Goal: Task Accomplishment & Management: Manage account settings

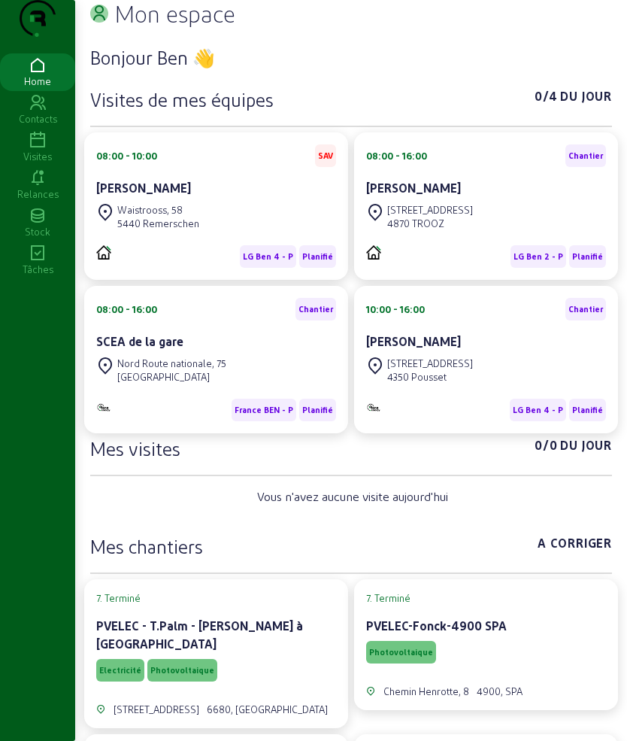
click at [30, 112] on icon at bounding box center [37, 103] width 75 height 18
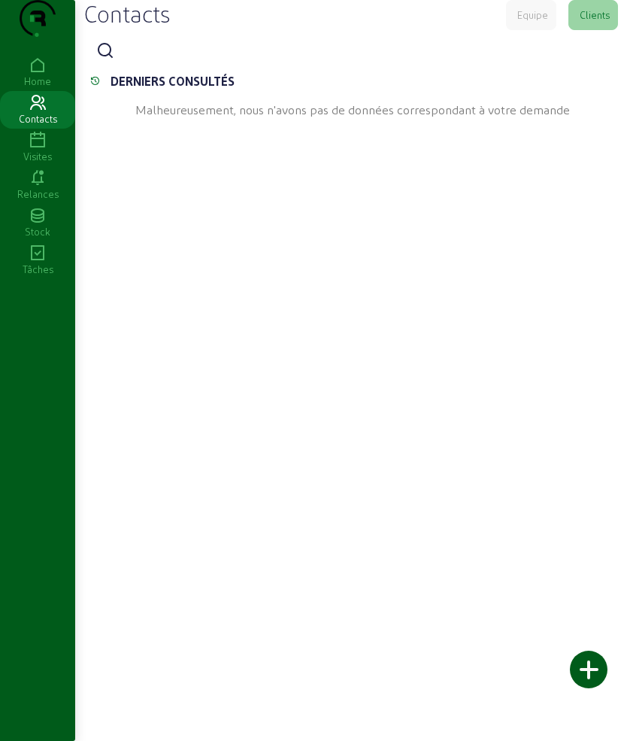
click at [37, 150] on icon at bounding box center [37, 141] width 75 height 18
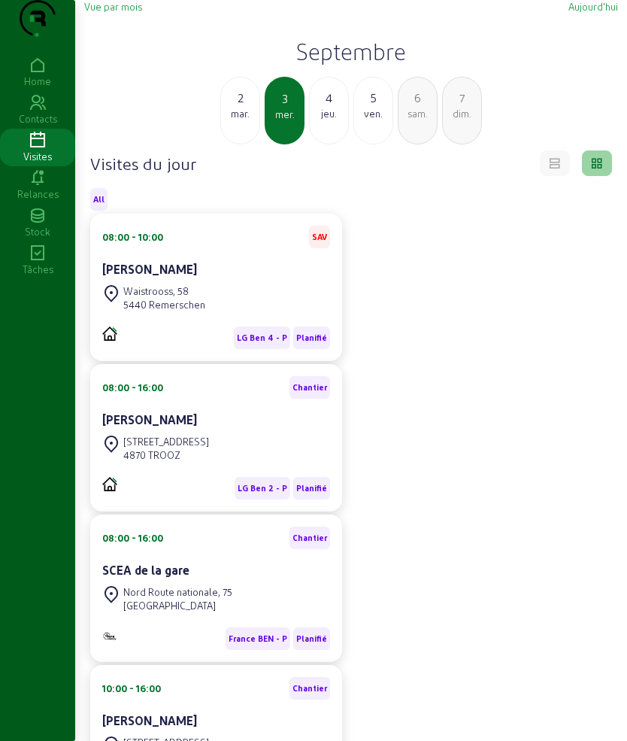
click at [326, 120] on div "jeu." at bounding box center [329, 114] width 38 height 14
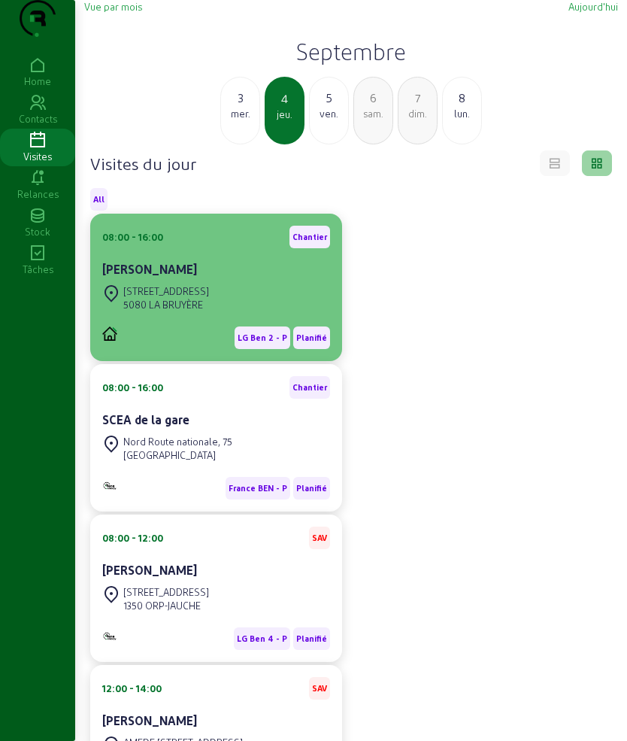
click at [207, 298] on div "[STREET_ADDRESS]" at bounding box center [166, 291] width 86 height 14
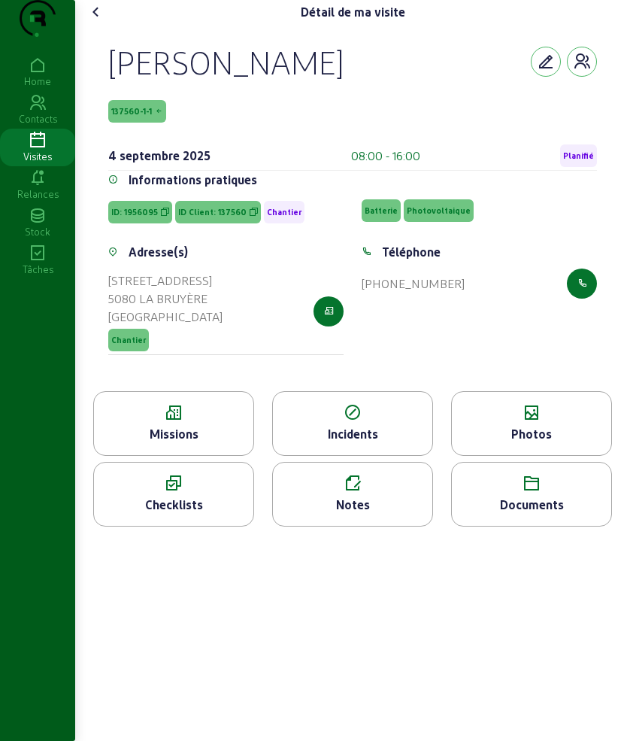
click at [165, 443] on div "Missions" at bounding box center [173, 434] width 159 height 18
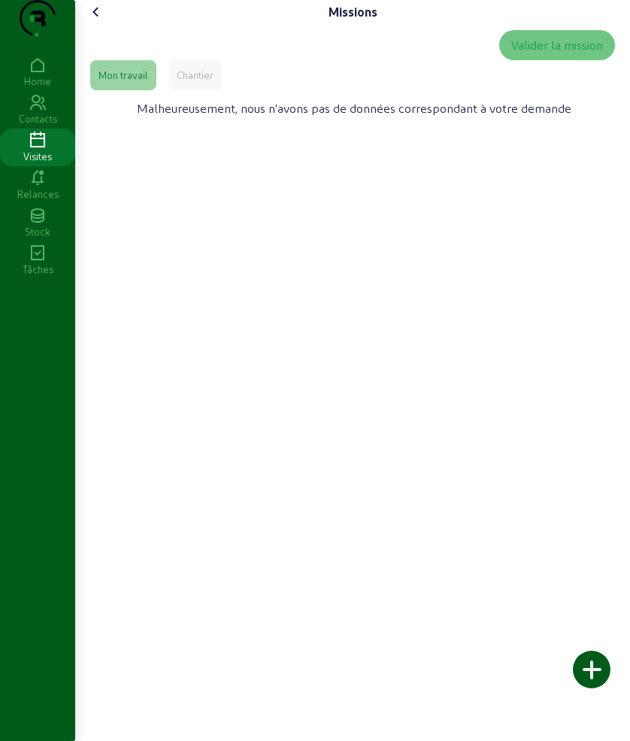
click at [200, 82] on div "Chantier" at bounding box center [195, 75] width 37 height 14
click at [88, 24] on cam-font-icon at bounding box center [96, 12] width 24 height 24
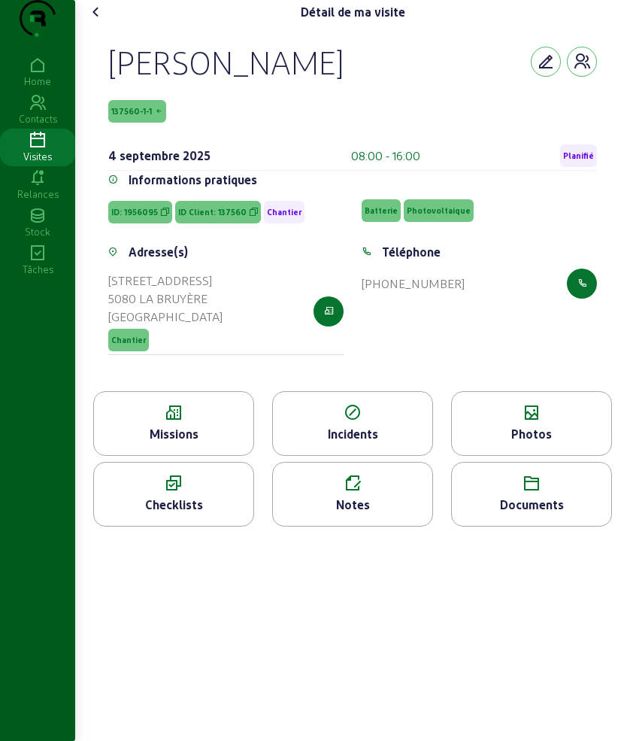
click at [523, 422] on icon at bounding box center [531, 413] width 159 height 18
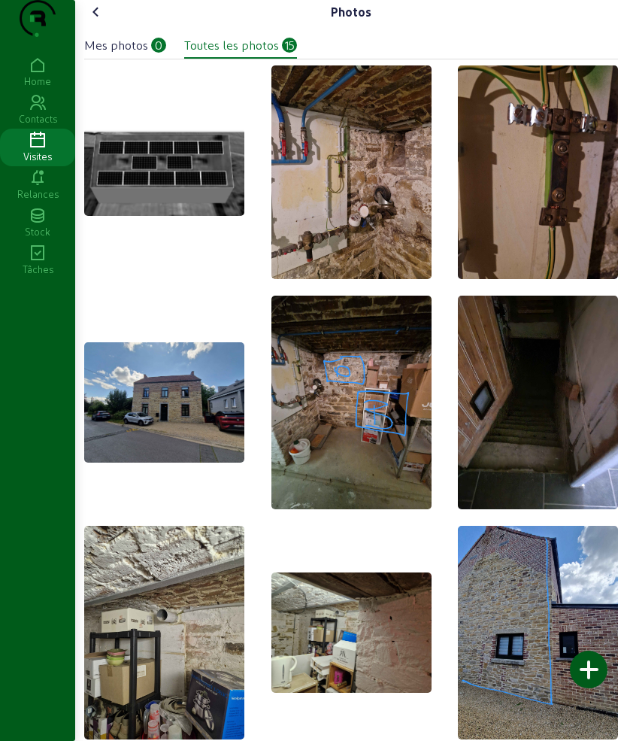
click at [98, 21] on icon at bounding box center [96, 12] width 18 height 18
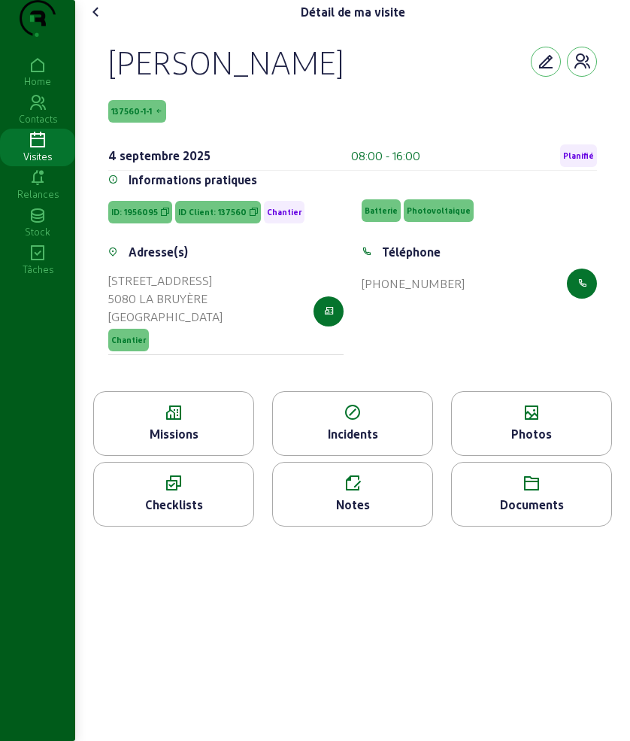
click at [98, 21] on icon at bounding box center [96, 12] width 18 height 18
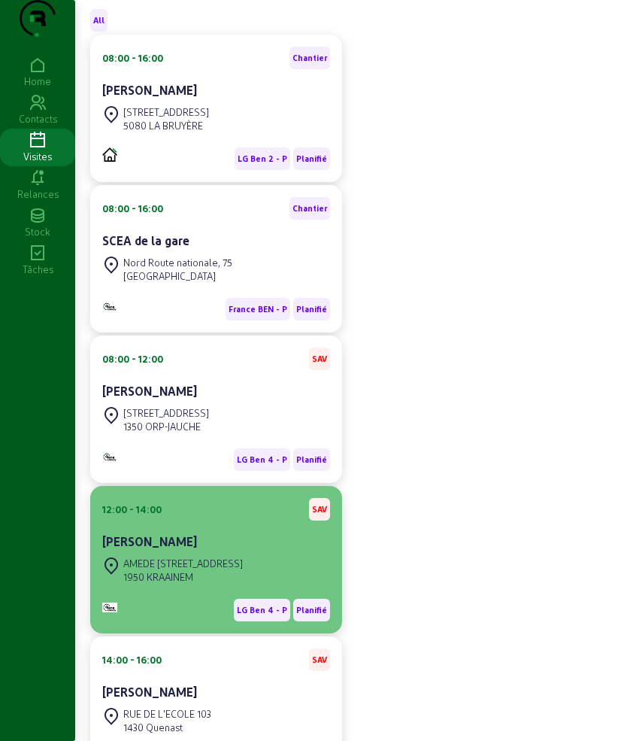
scroll to position [188, 0]
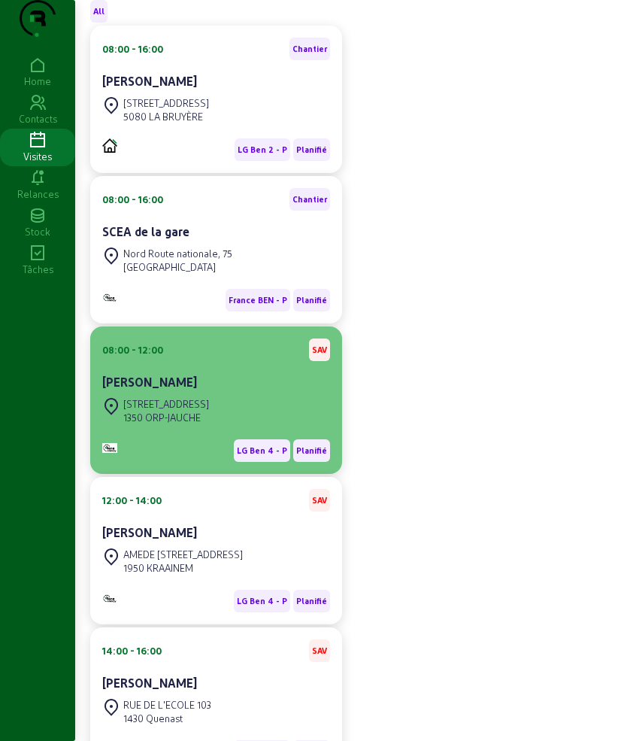
click at [209, 424] on div "1350 ORP-JAUCHE" at bounding box center [166, 417] width 86 height 14
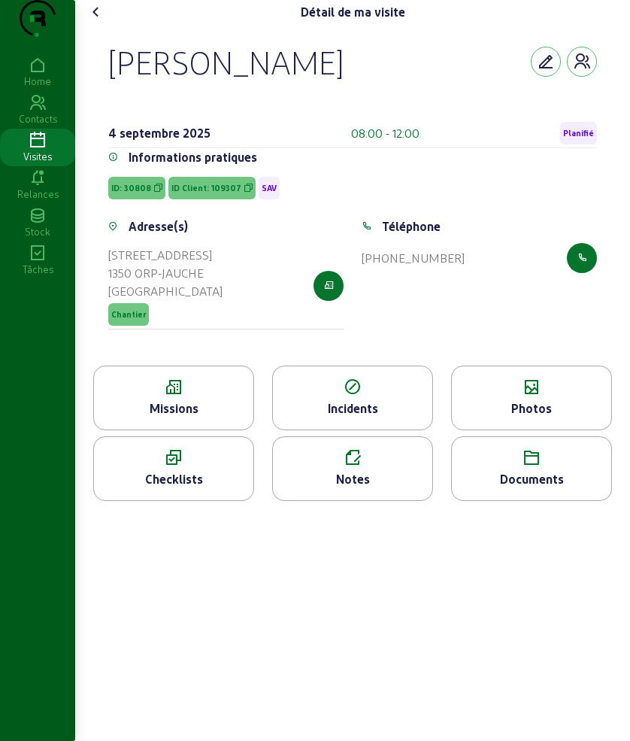
click at [201, 417] on div "Missions" at bounding box center [173, 408] width 159 height 18
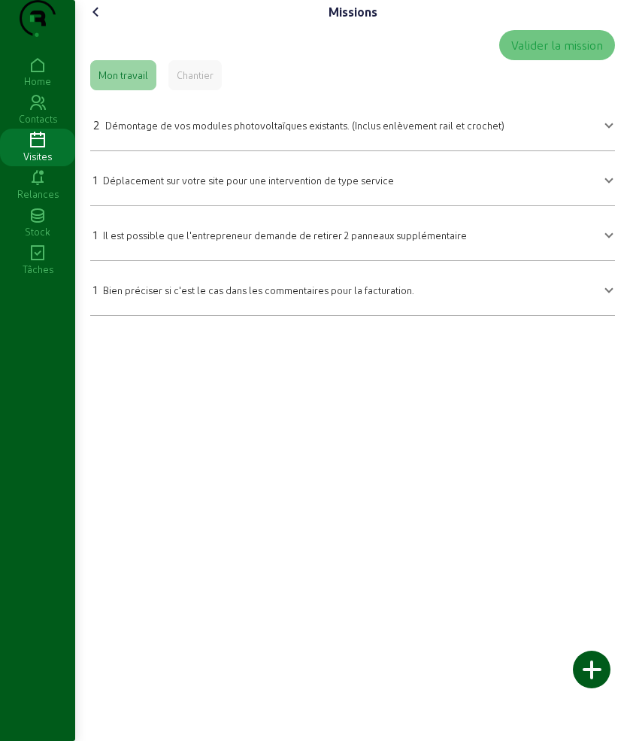
click at [98, 21] on icon at bounding box center [96, 12] width 18 height 18
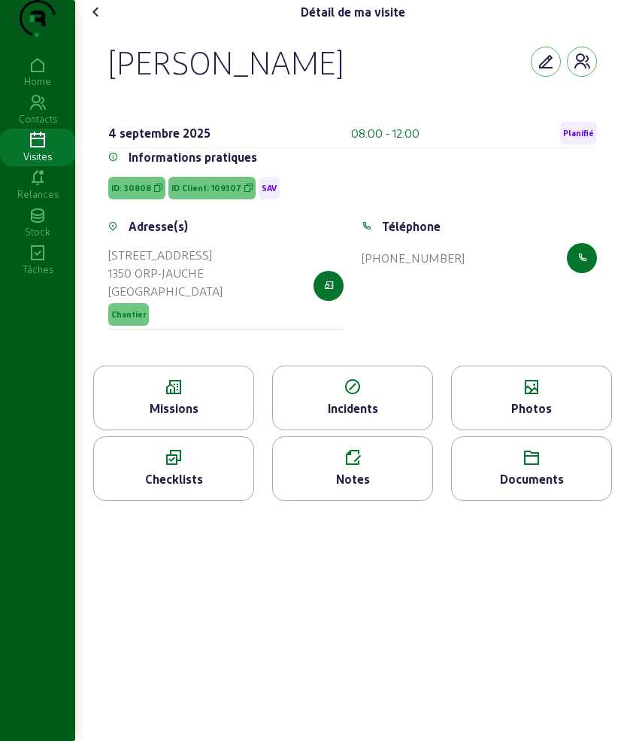
click at [504, 417] on div "Photos" at bounding box center [531, 408] width 159 height 18
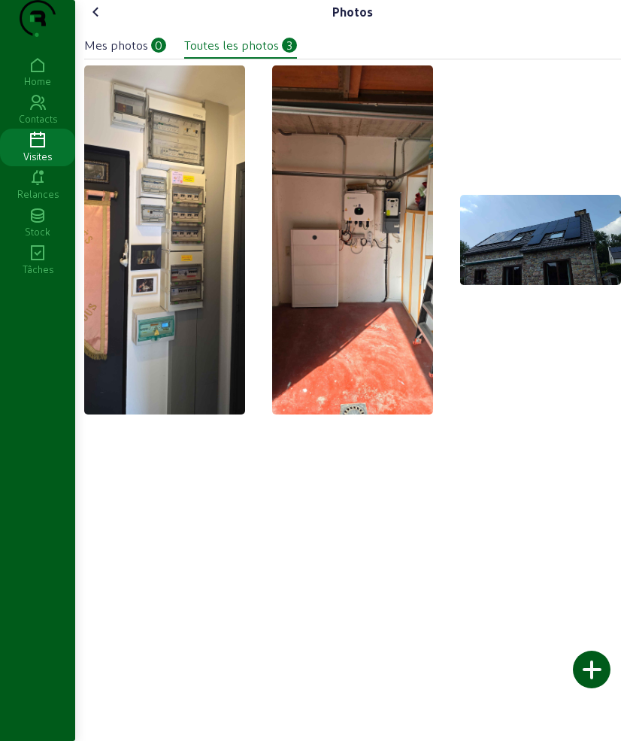
click at [94, 21] on icon at bounding box center [96, 12] width 18 height 18
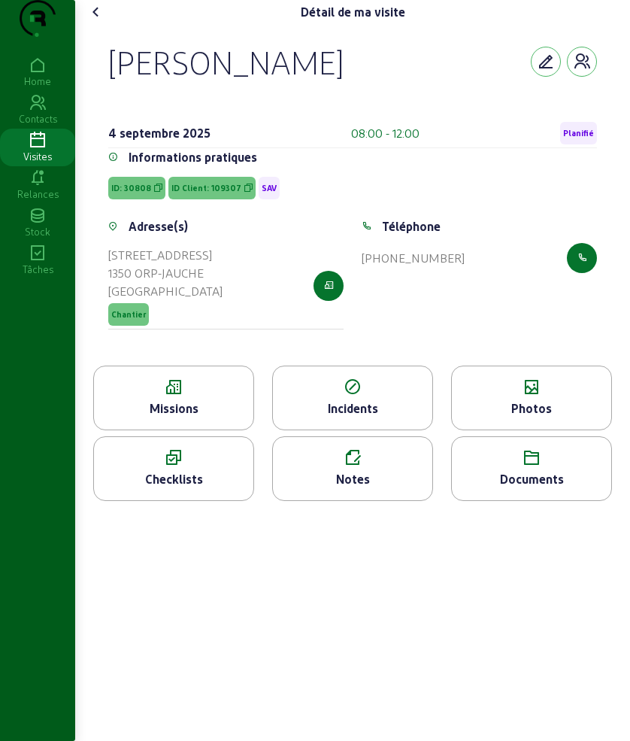
click at [94, 21] on icon at bounding box center [96, 12] width 18 height 18
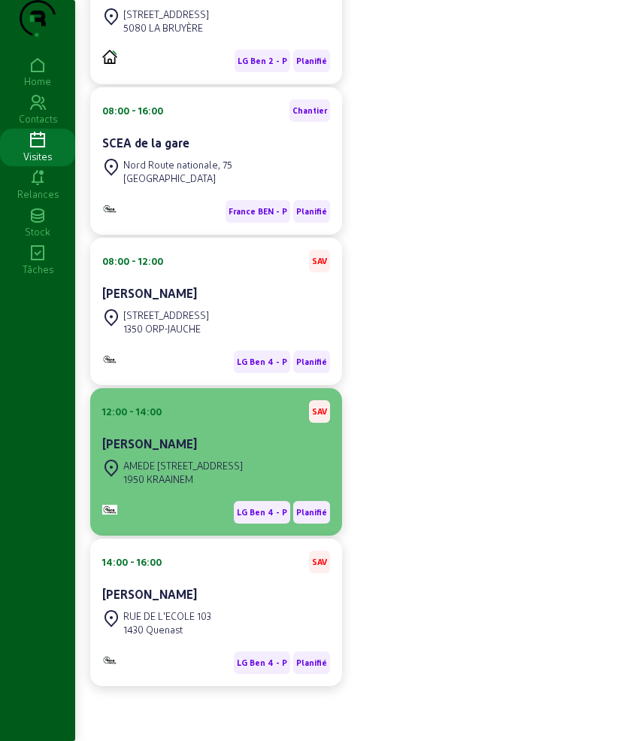
scroll to position [307, 0]
click at [237, 461] on div "AMEDE [STREET_ADDRESS]" at bounding box center [183, 466] width 120 height 14
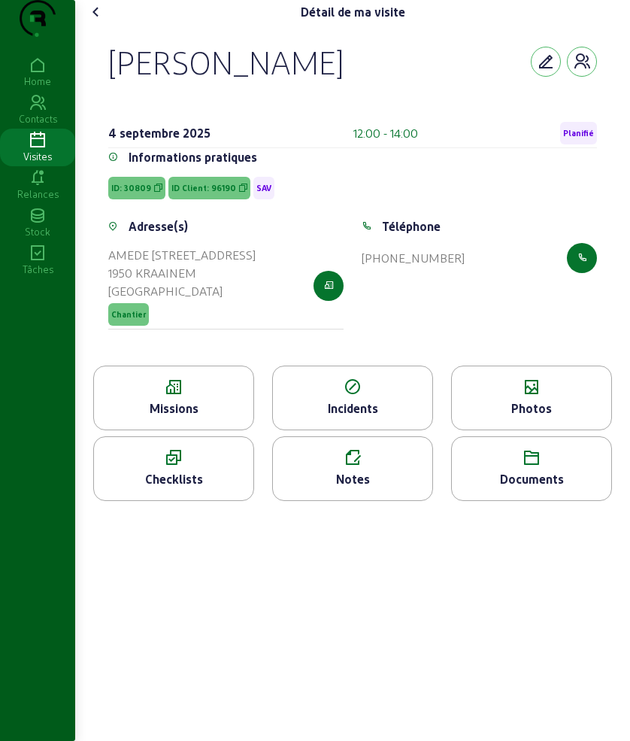
click at [181, 417] on div "Missions" at bounding box center [173, 408] width 159 height 18
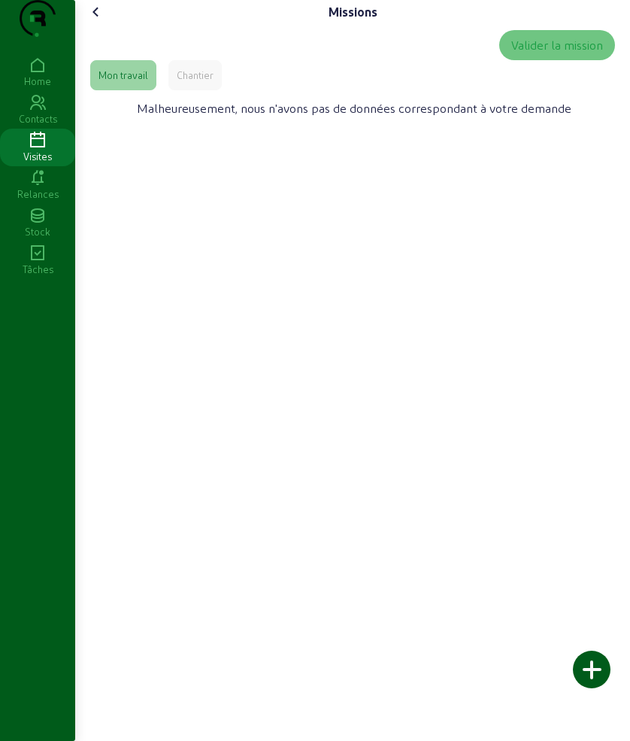
click at [174, 90] on div "Chantier" at bounding box center [194, 75] width 53 height 30
click at [85, 35] on div "Missions Valider la mission Mon travail Chantier Malheureusement, nous n'avons …" at bounding box center [352, 70] width 555 height 140
click at [91, 21] on icon at bounding box center [96, 12] width 18 height 18
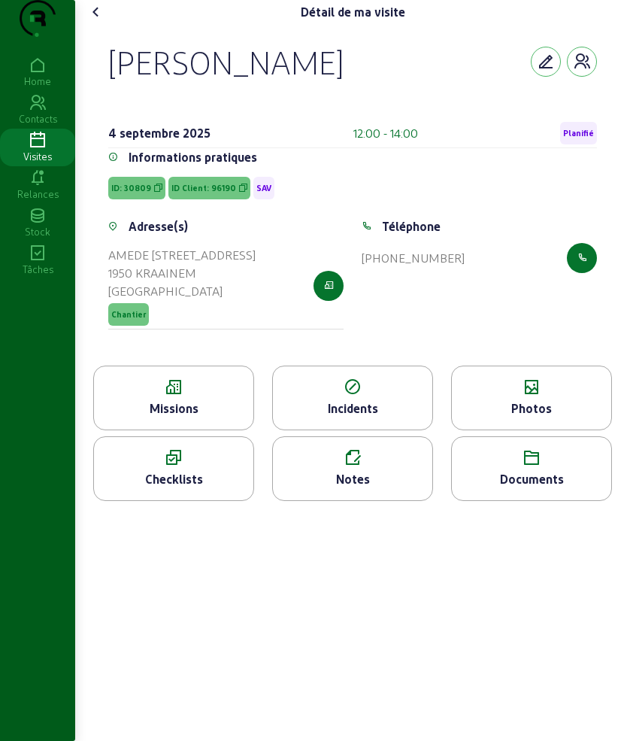
click at [521, 396] on icon at bounding box center [531, 387] width 159 height 18
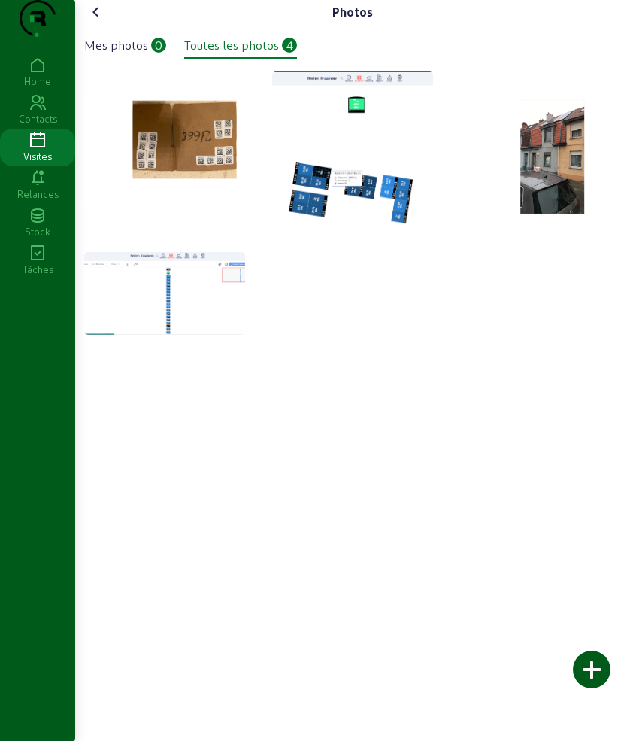
click at [101, 21] on icon at bounding box center [96, 12] width 18 height 18
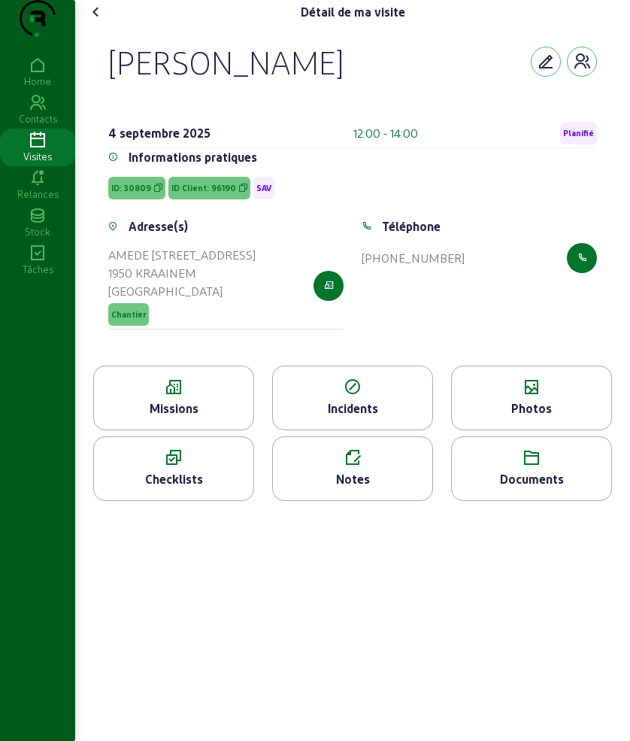
click at [101, 21] on icon at bounding box center [96, 12] width 18 height 18
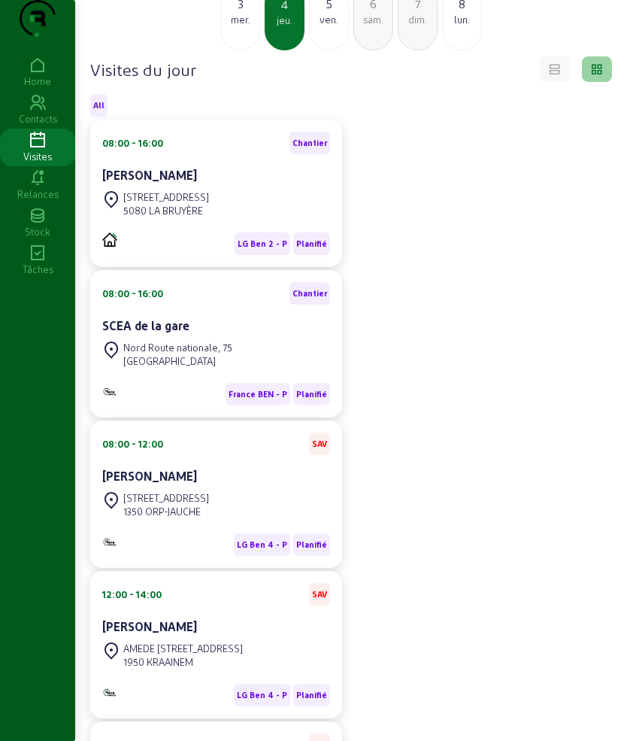
scroll to position [282, 0]
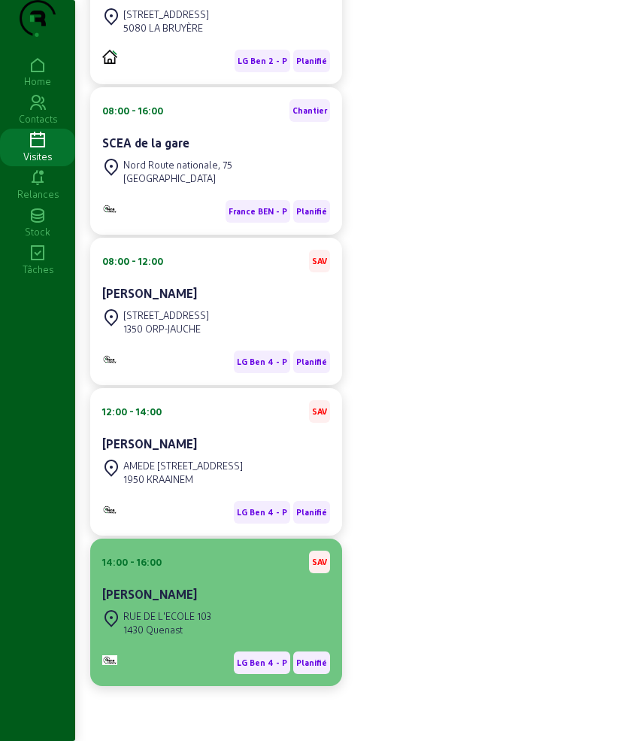
click at [222, 606] on div "[PERSON_NAME]" at bounding box center [216, 595] width 228 height 21
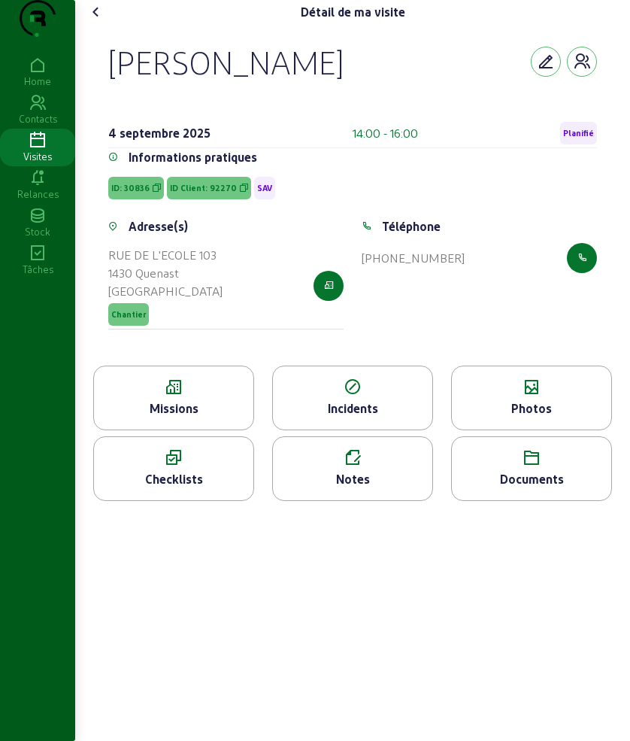
click at [216, 427] on div "Missions" at bounding box center [173, 397] width 161 height 65
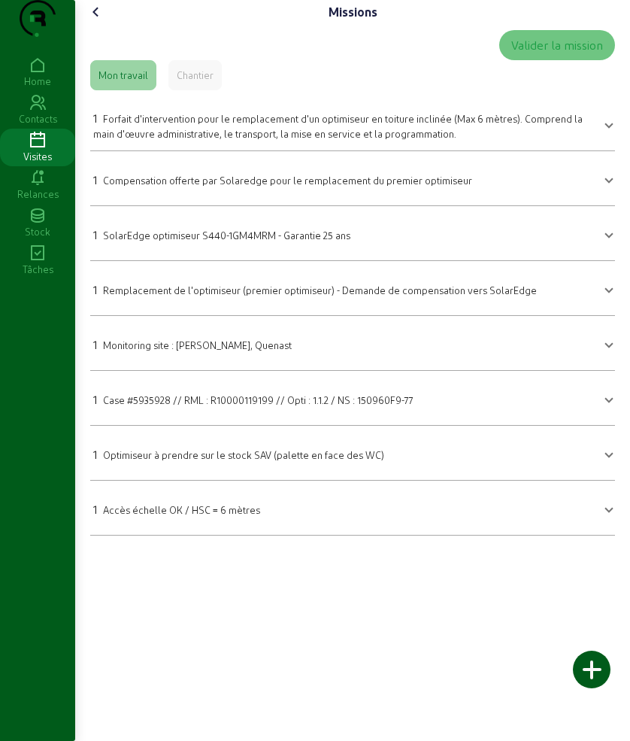
click at [103, 21] on icon at bounding box center [96, 12] width 18 height 18
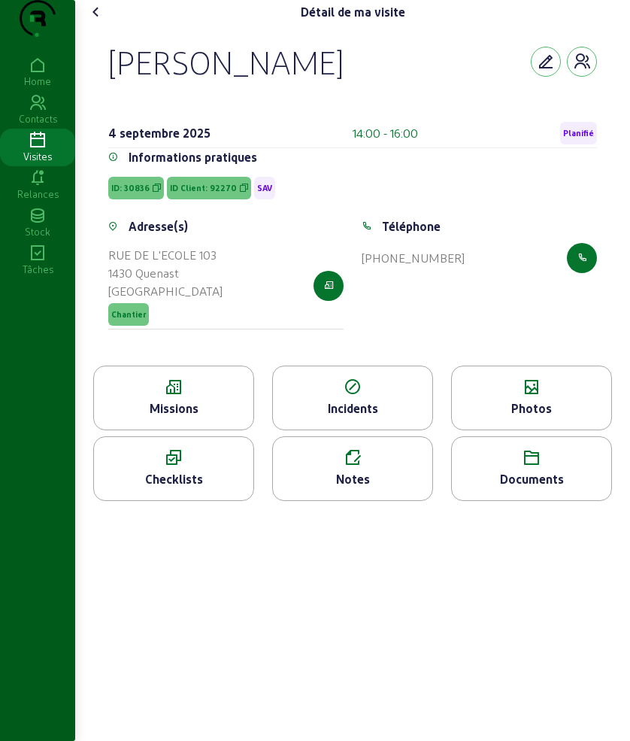
click at [577, 417] on div "Photos" at bounding box center [531, 408] width 159 height 18
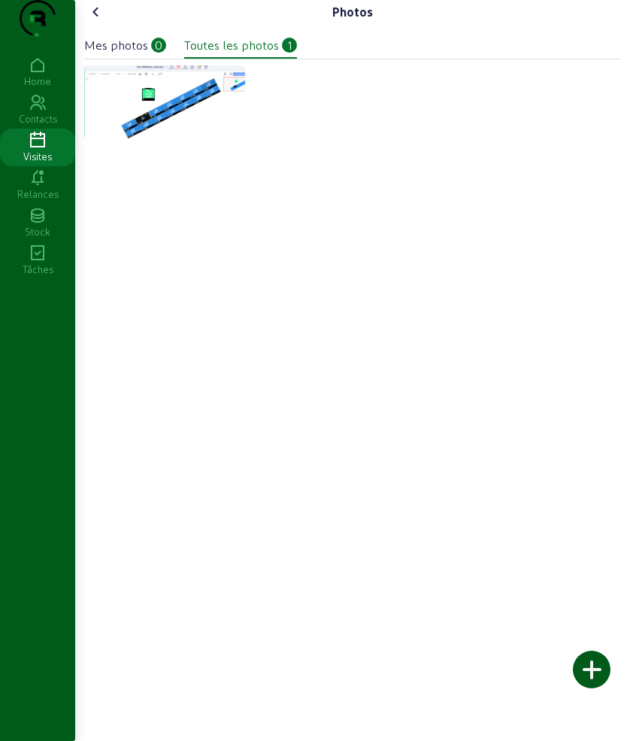
click at [98, 21] on icon at bounding box center [96, 12] width 18 height 18
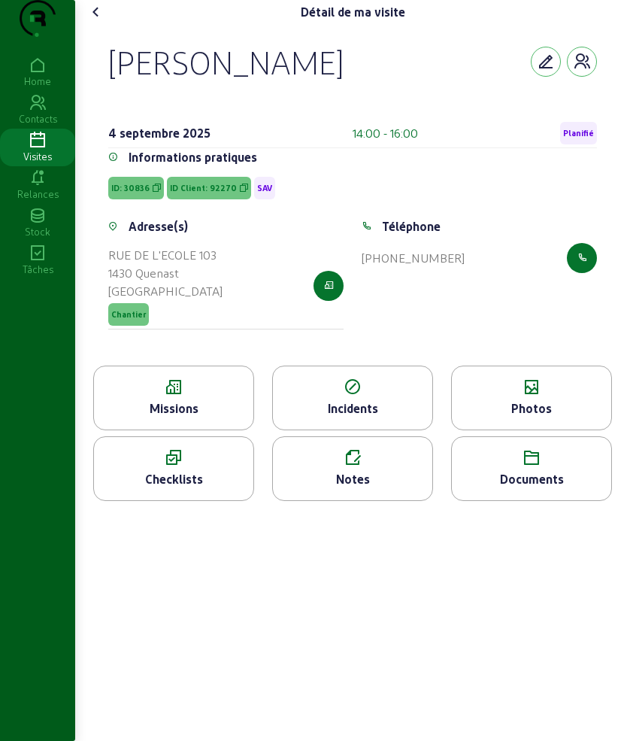
click at [98, 21] on icon at bounding box center [96, 12] width 18 height 18
